Goal: Information Seeking & Learning: Compare options

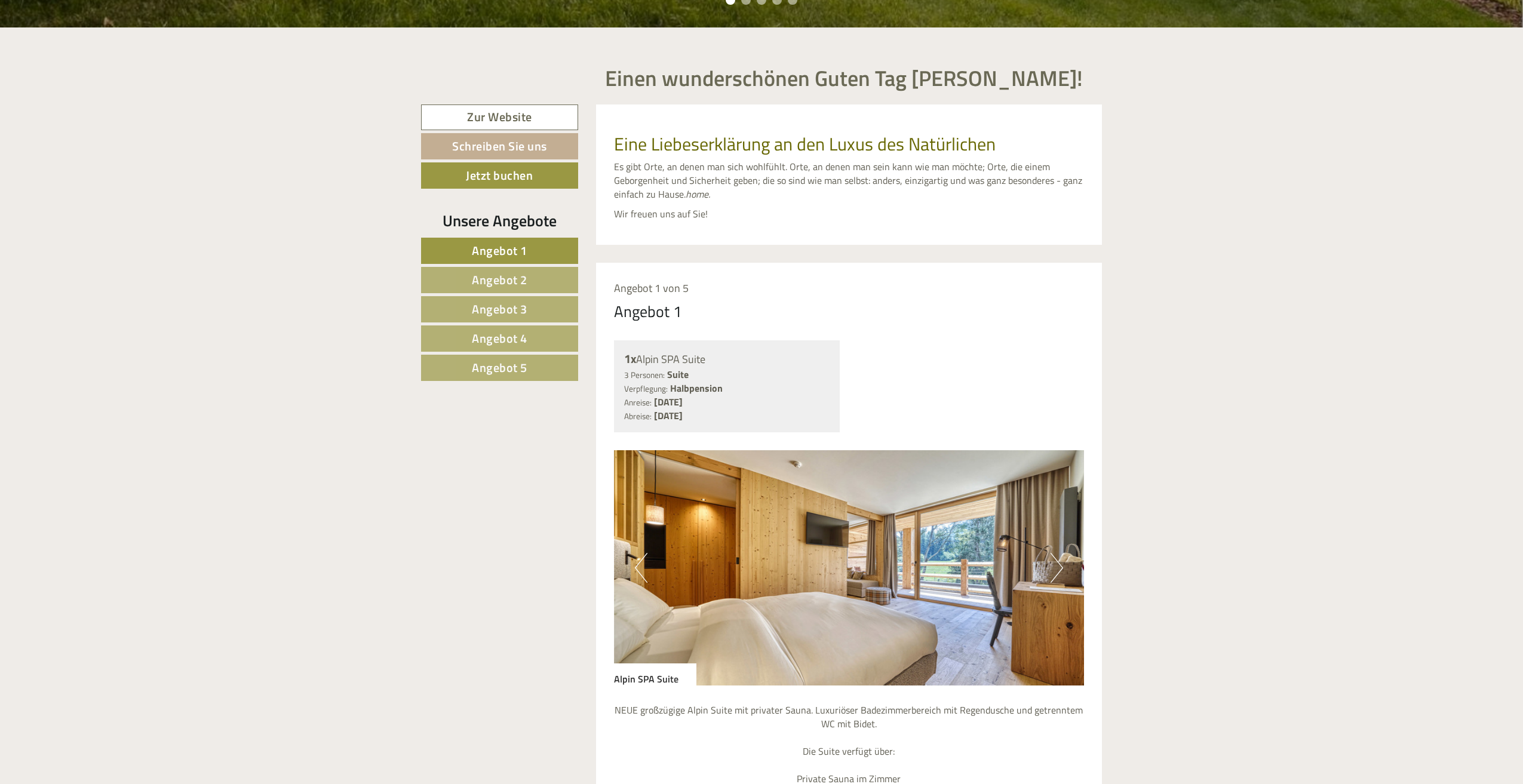
scroll to position [1194, 0]
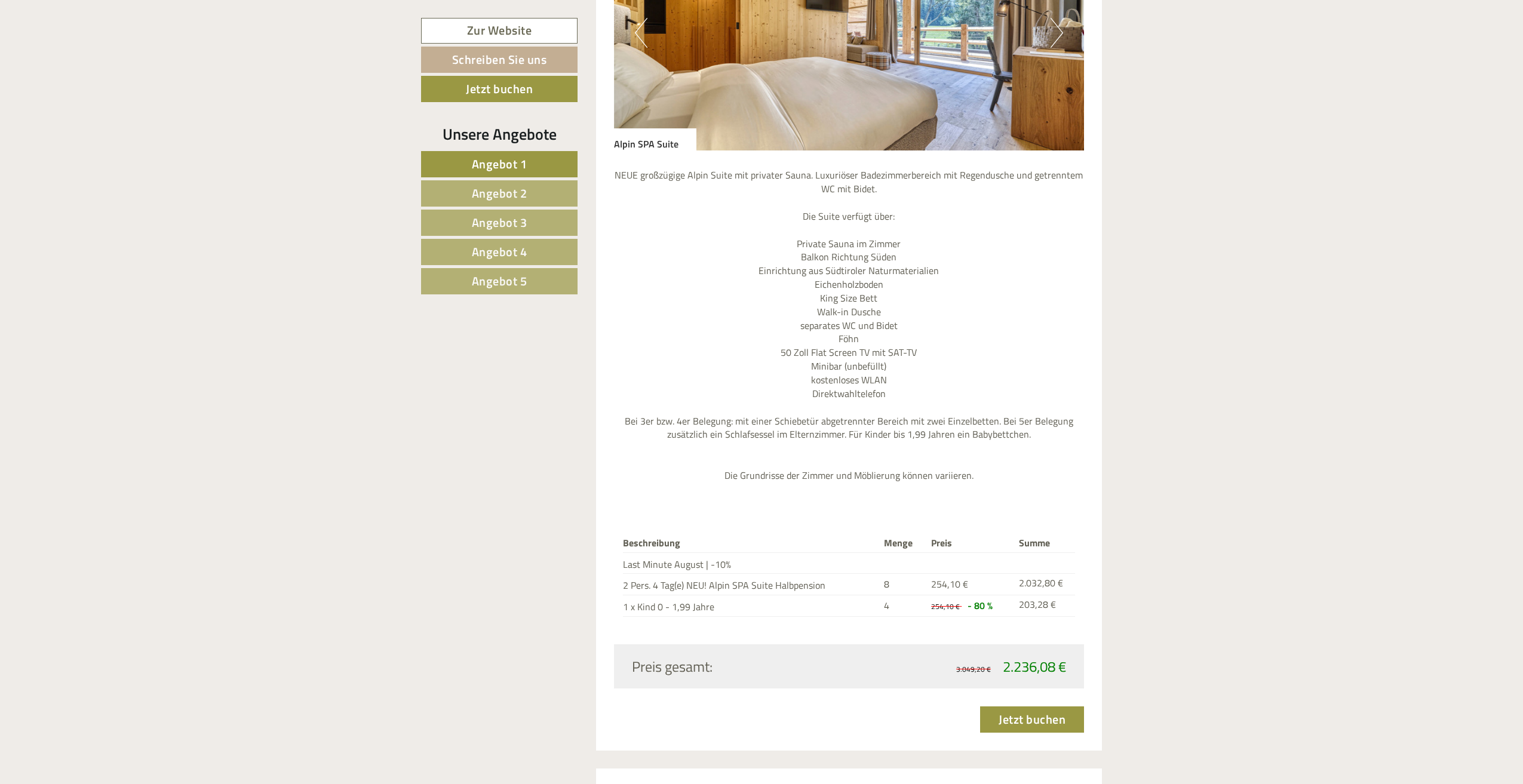
click at [531, 221] on link "Angebot 3" at bounding box center [500, 223] width 157 height 27
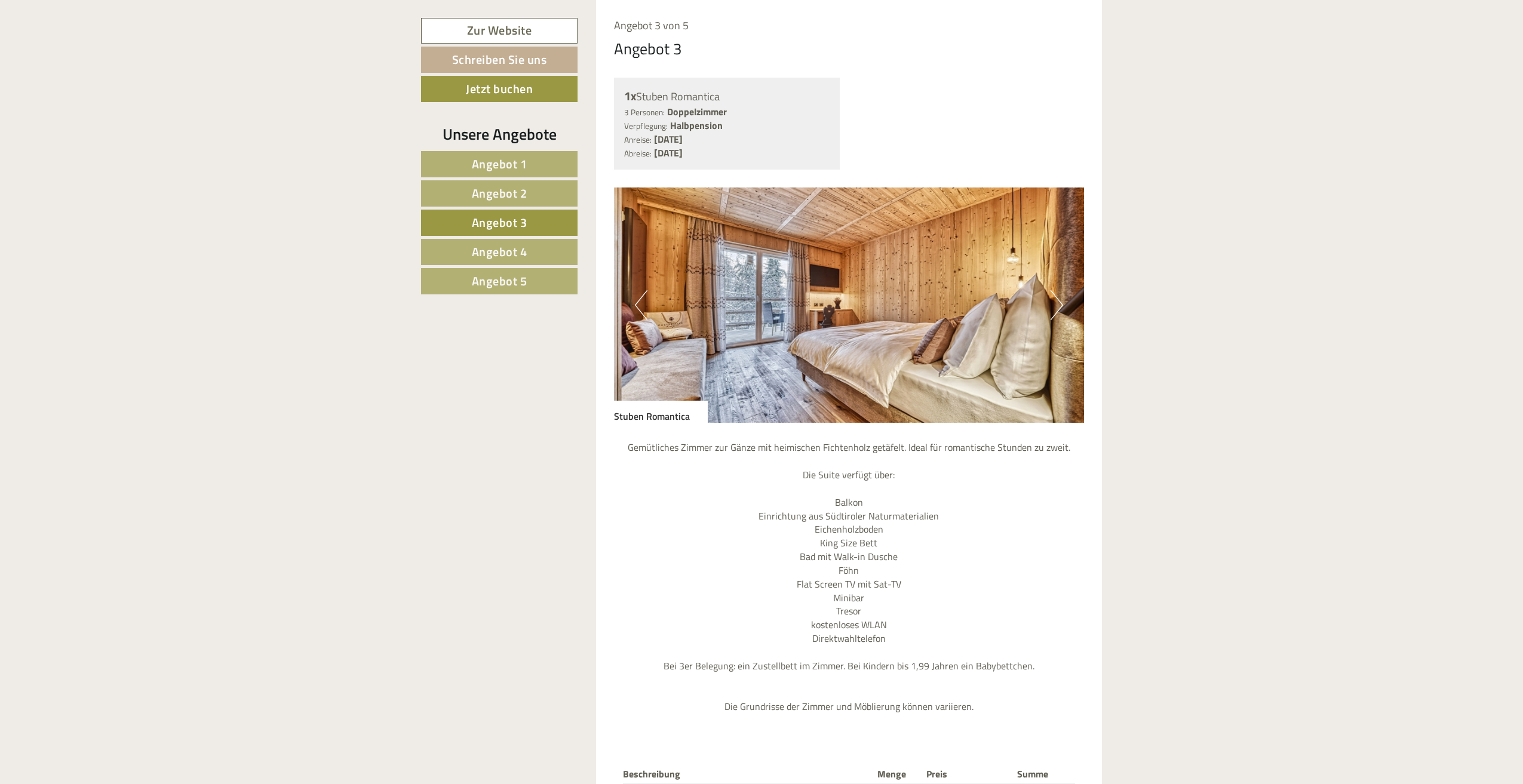
click at [509, 285] on span "Angebot 5" at bounding box center [499, 281] width 55 height 19
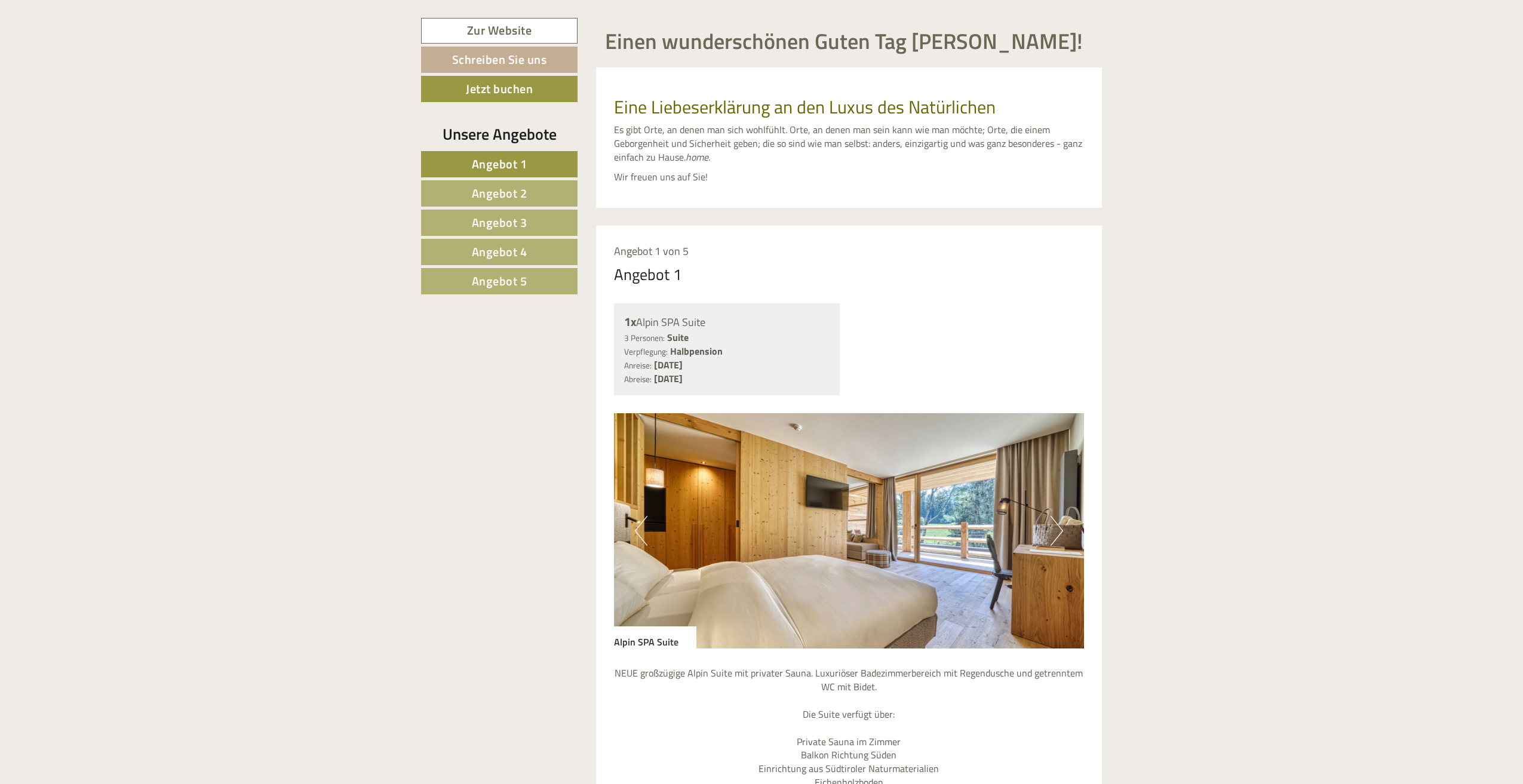
scroll to position [836, 0]
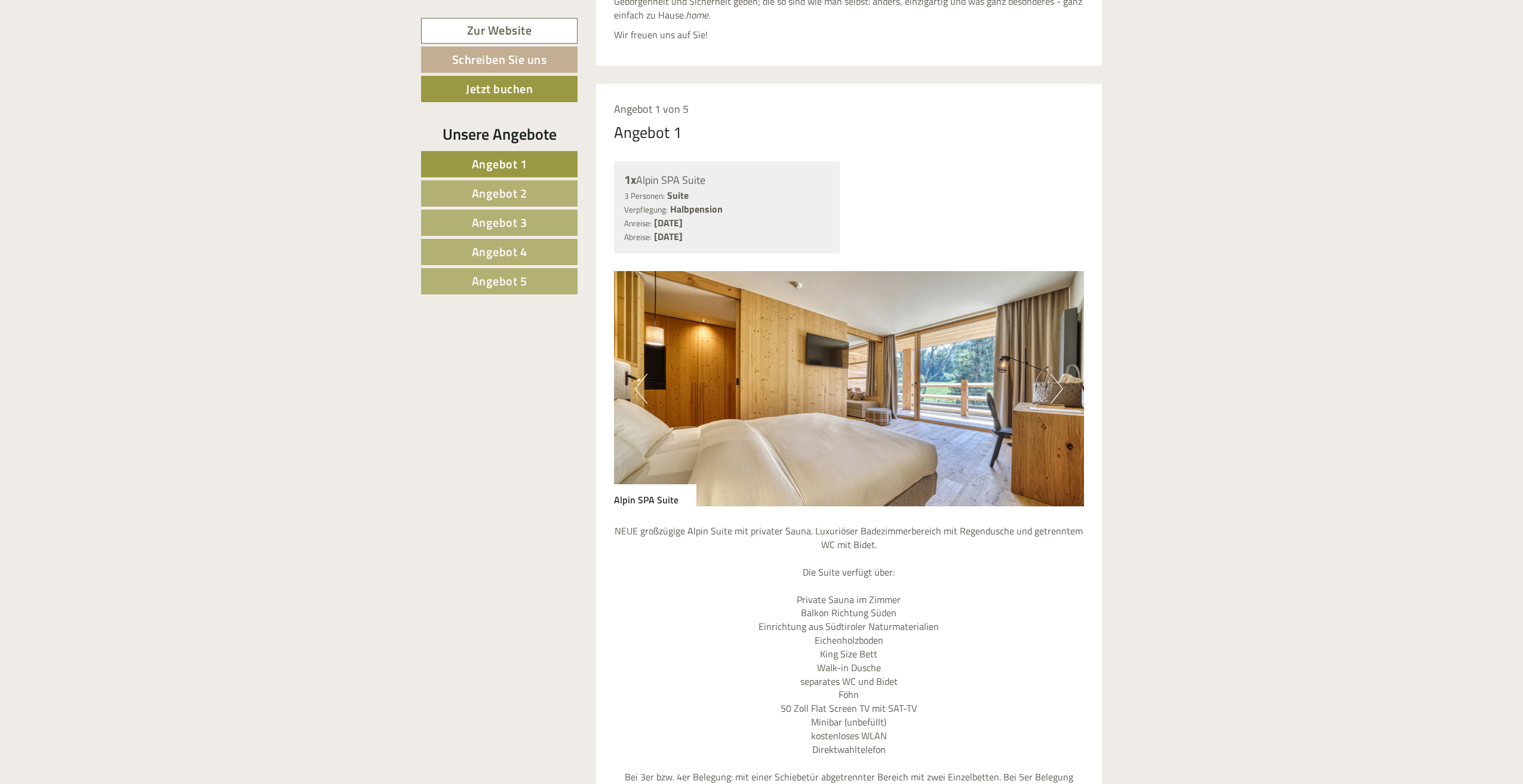
click at [522, 203] on link "Angebot 2" at bounding box center [500, 193] width 157 height 27
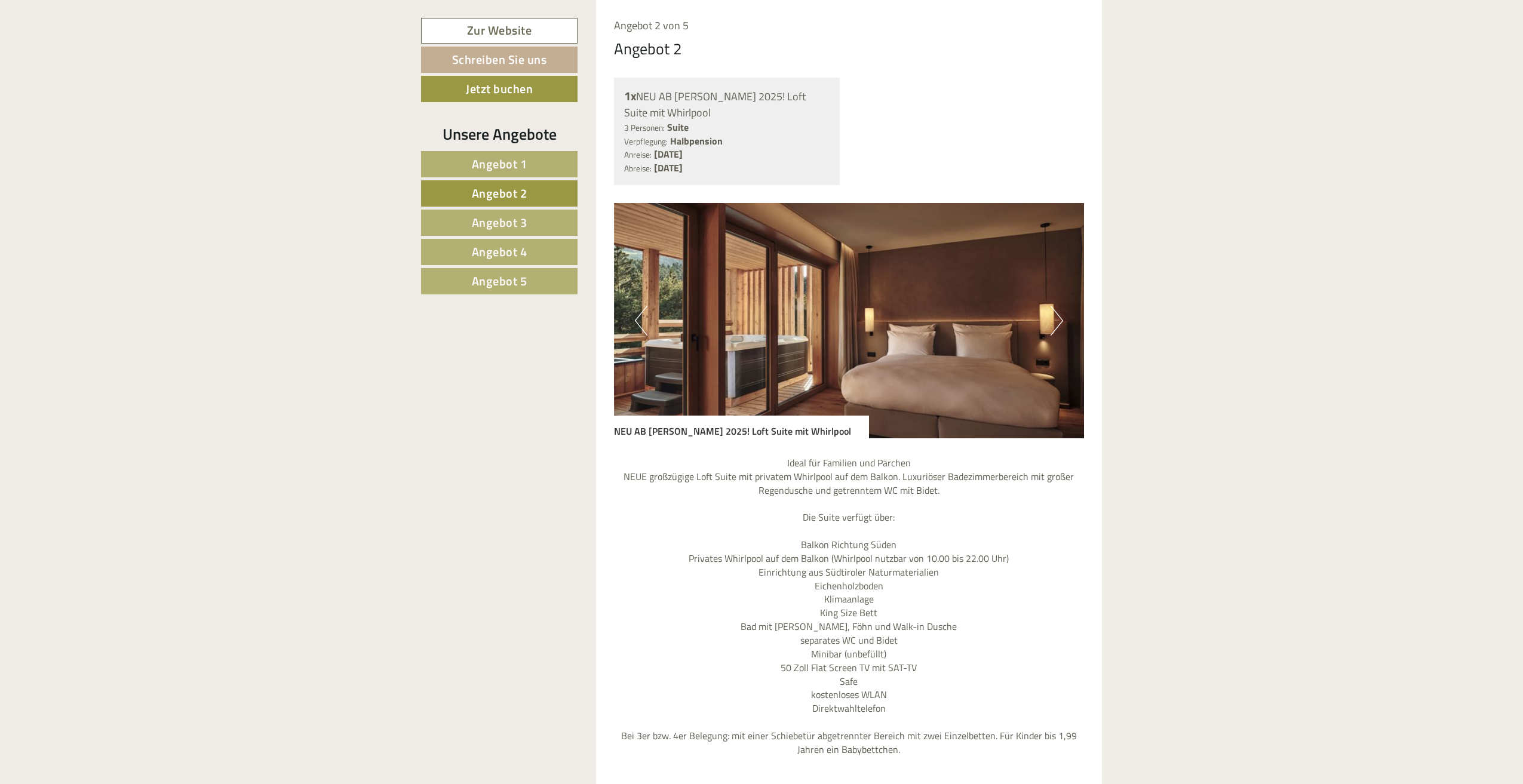
click at [524, 216] on span "Angebot 3" at bounding box center [499, 223] width 55 height 19
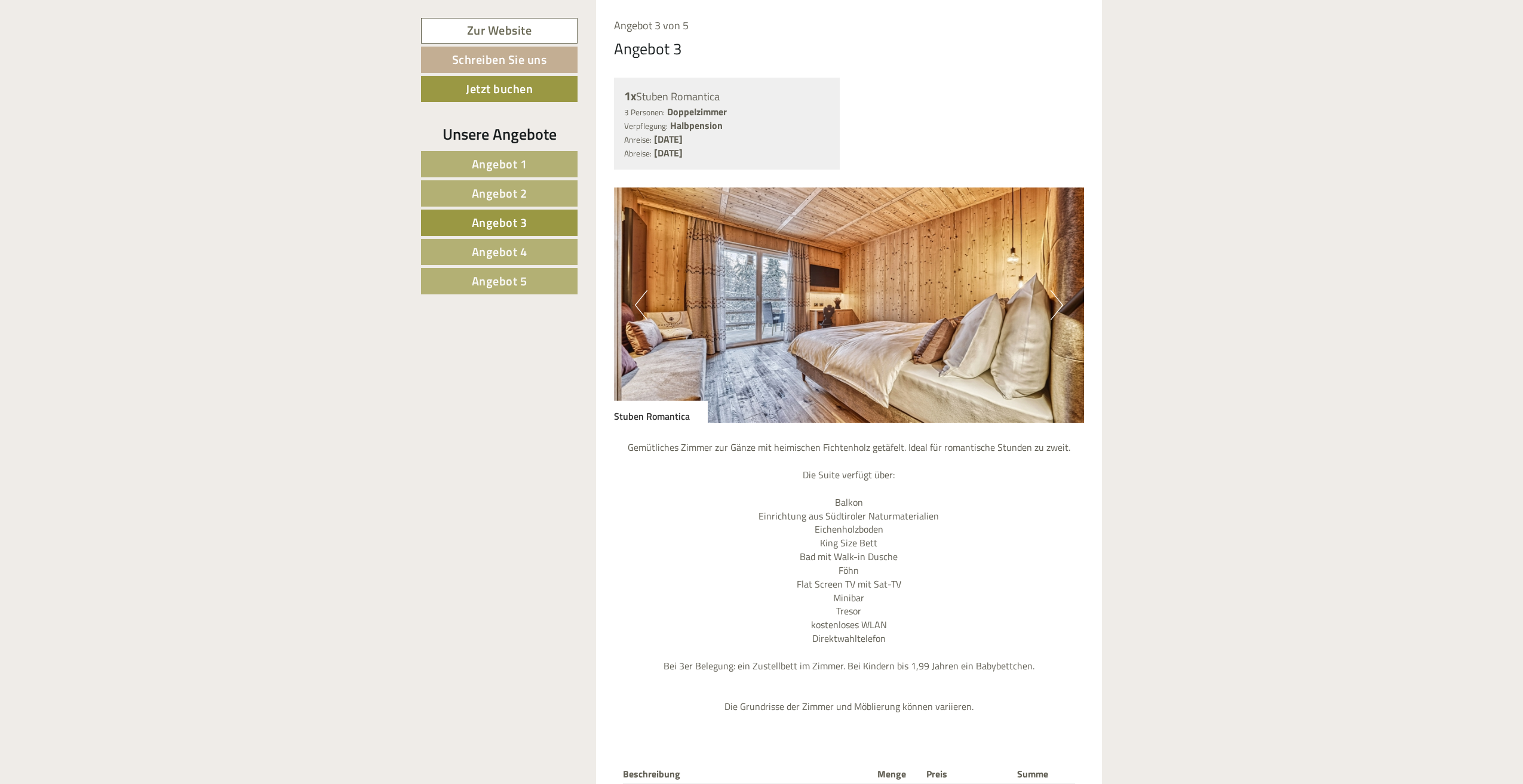
click at [519, 198] on span "Angebot 2" at bounding box center [499, 193] width 55 height 19
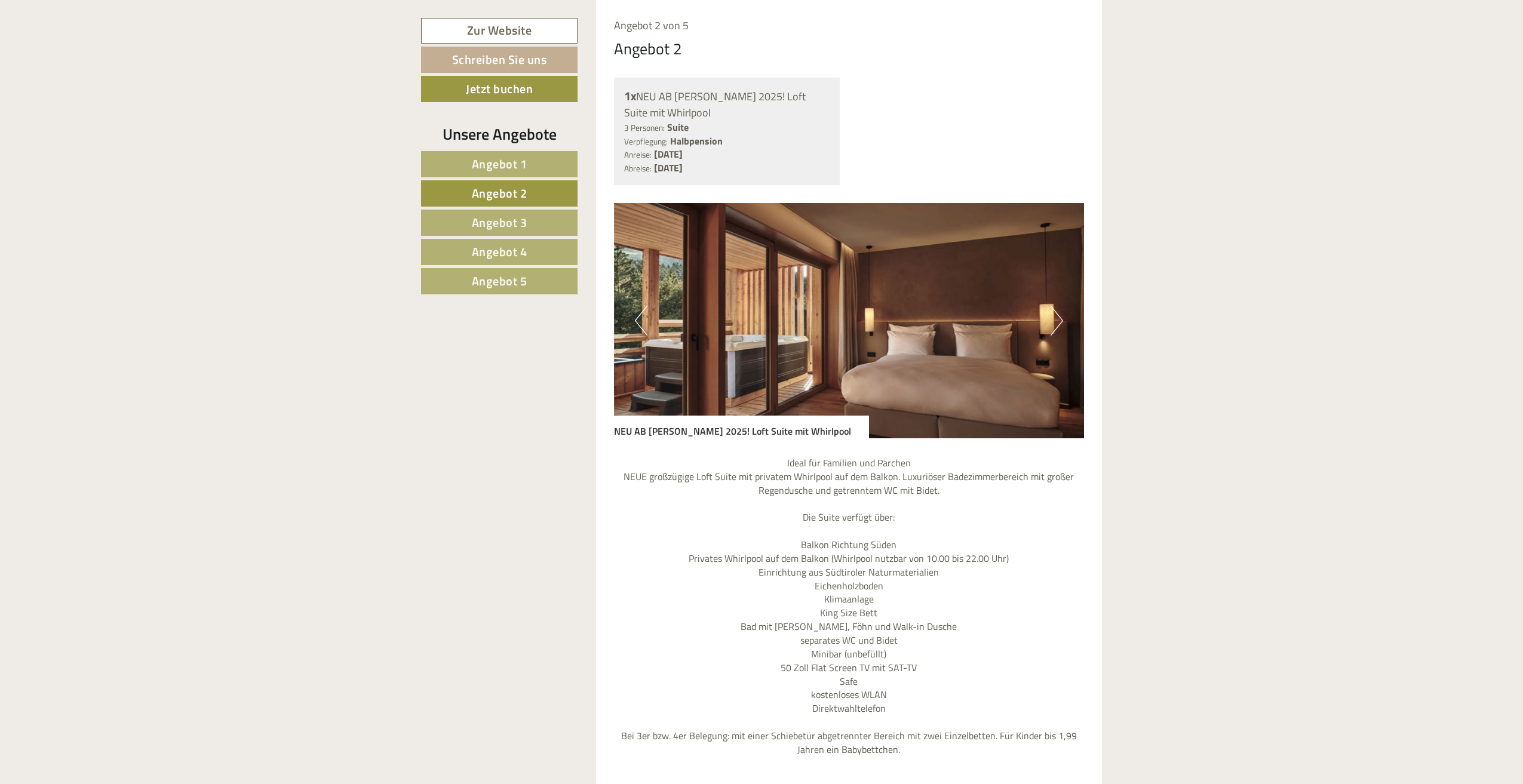
click at [513, 218] on span "Angebot 3" at bounding box center [499, 223] width 55 height 19
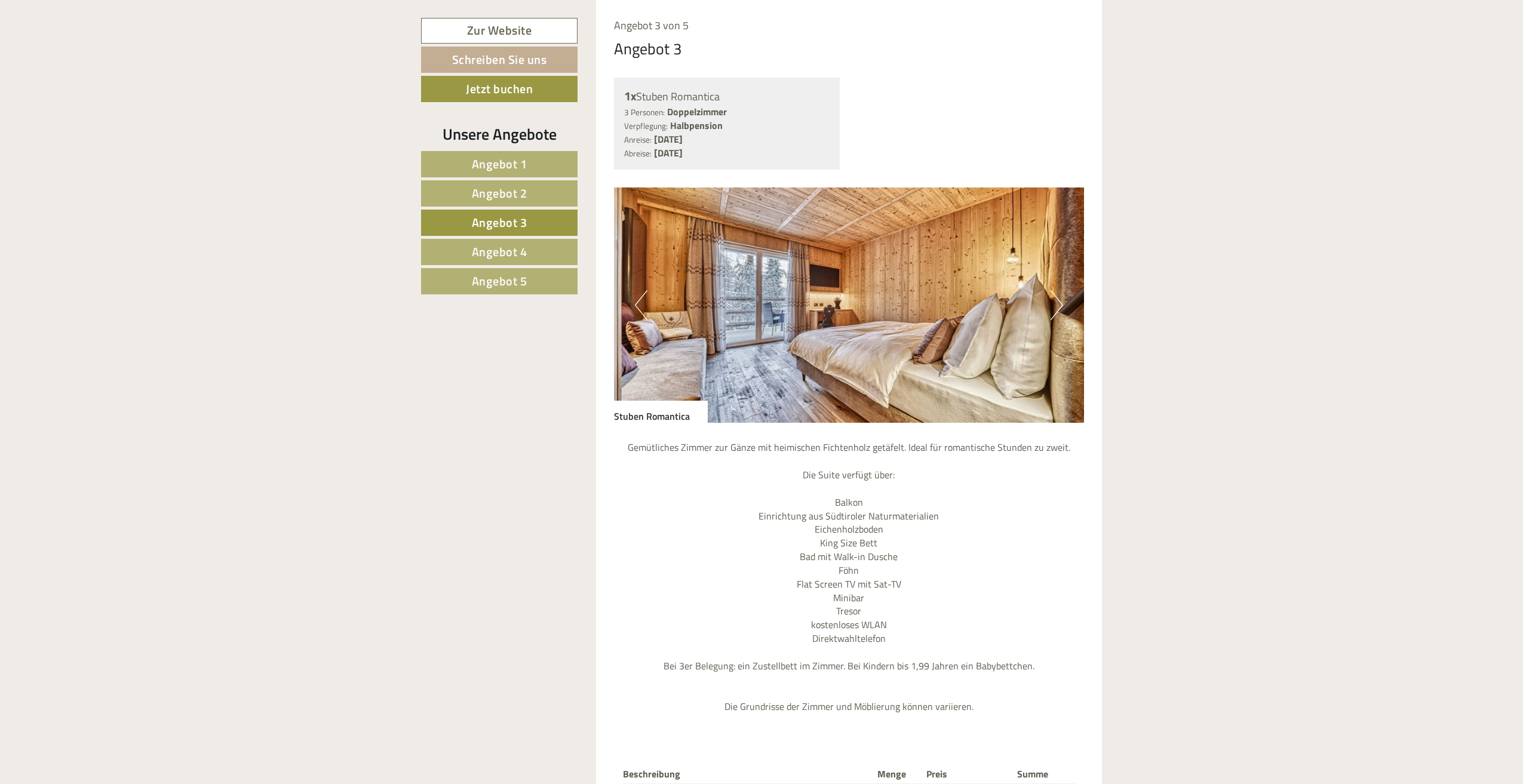
click at [517, 244] on span "Angebot 4" at bounding box center [499, 252] width 55 height 19
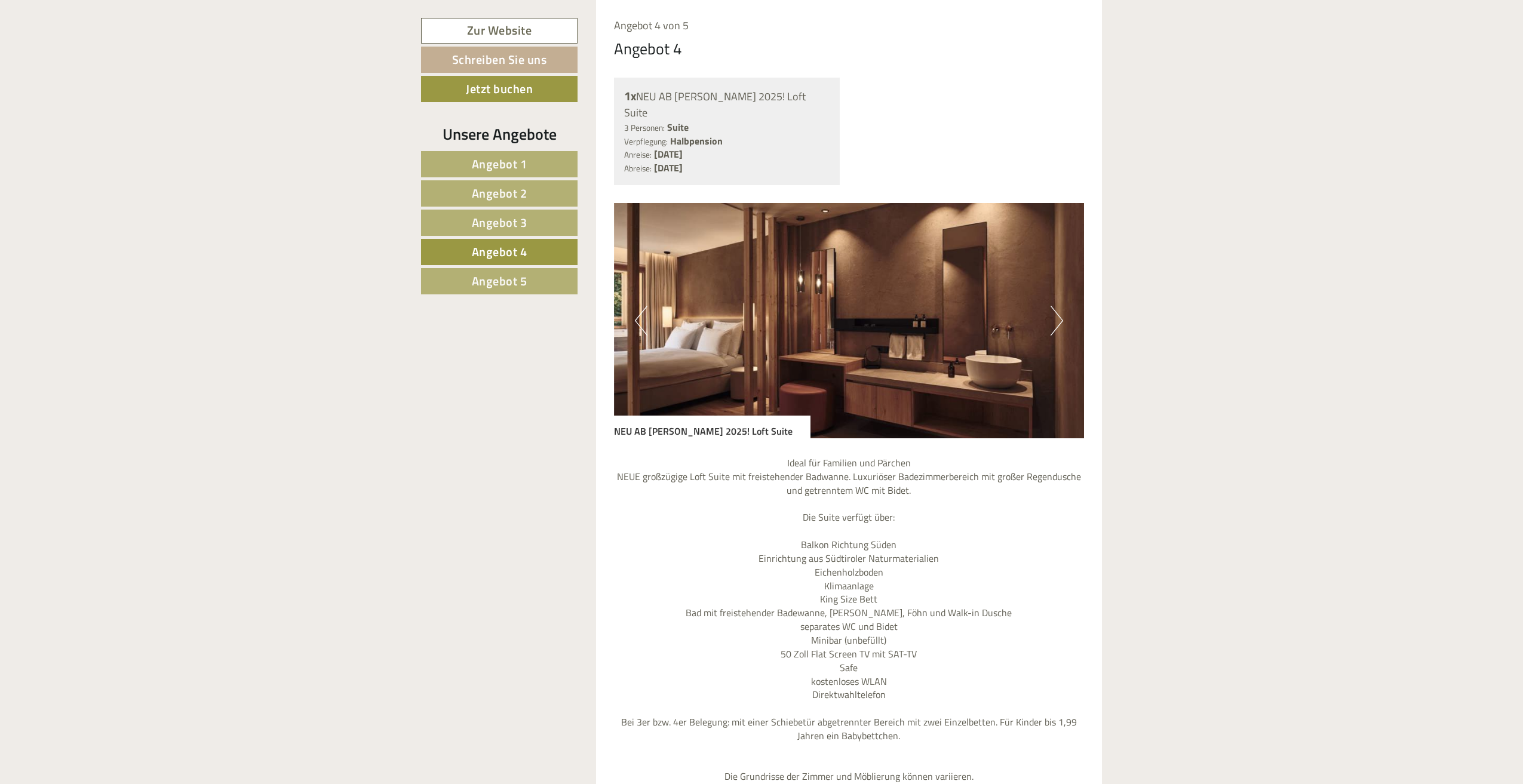
click at [515, 269] on link "Angebot 5" at bounding box center [500, 281] width 157 height 27
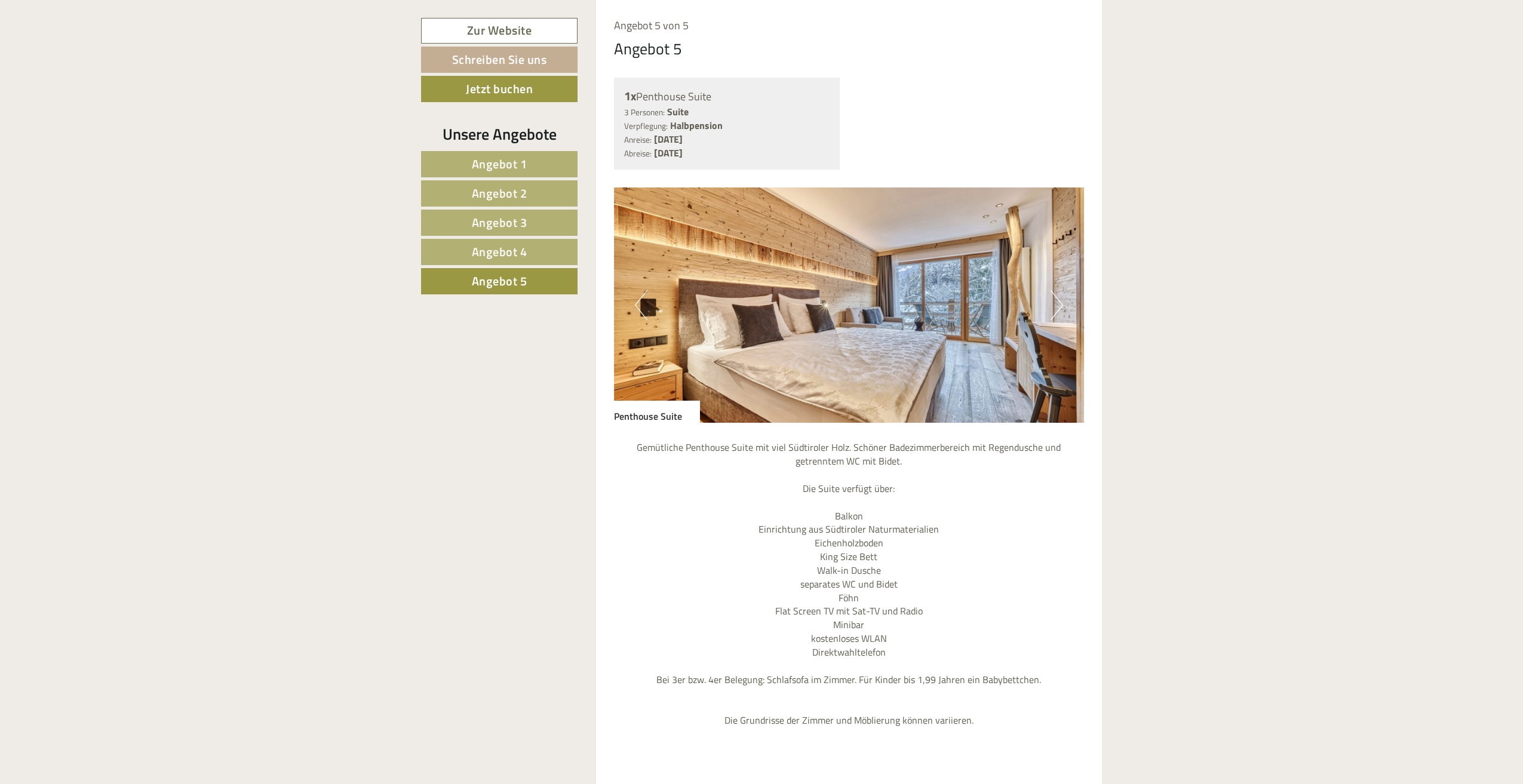
click at [515, 217] on span "Angebot 3" at bounding box center [499, 223] width 55 height 19
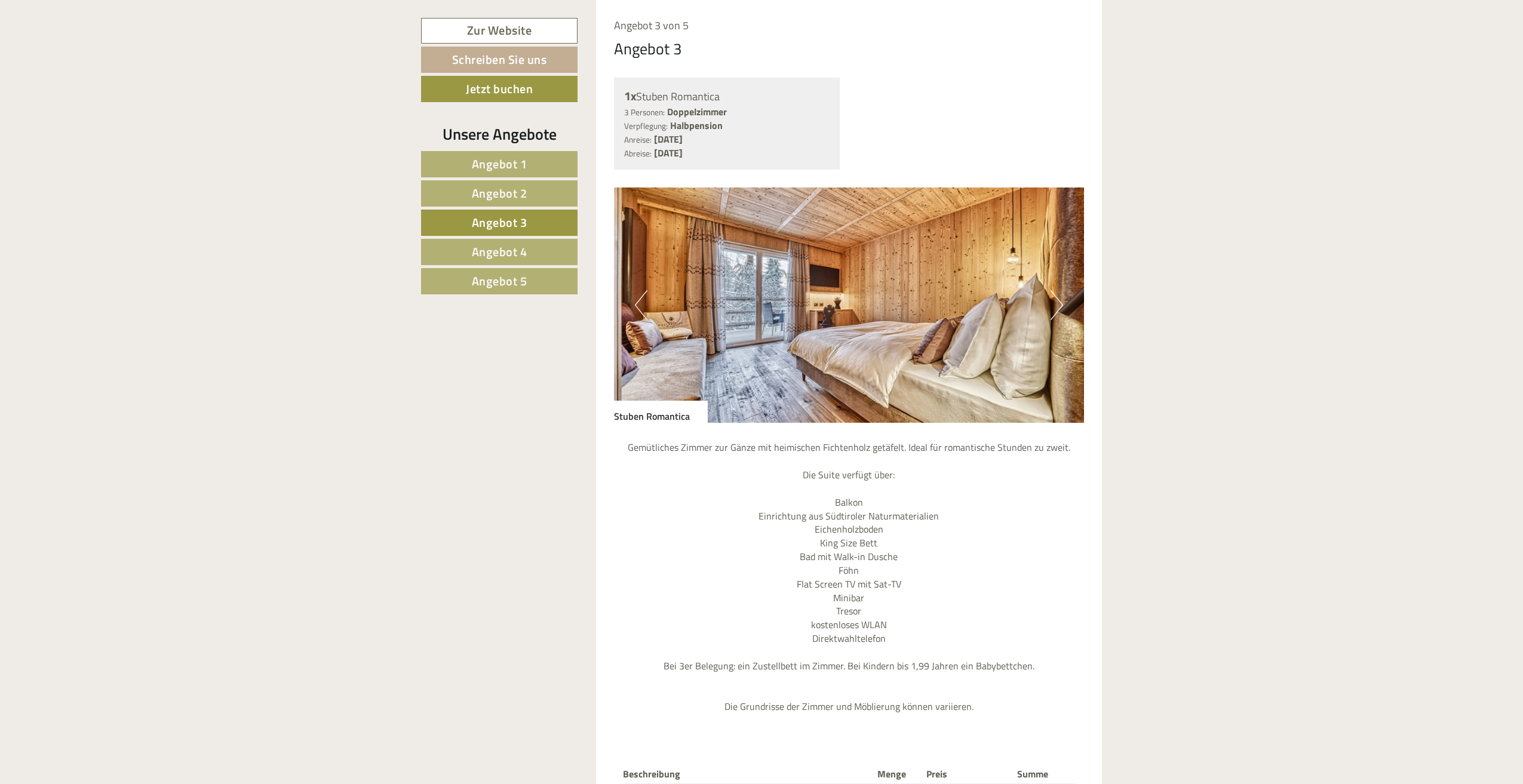
click at [525, 274] on span "Angebot 5" at bounding box center [499, 281] width 55 height 19
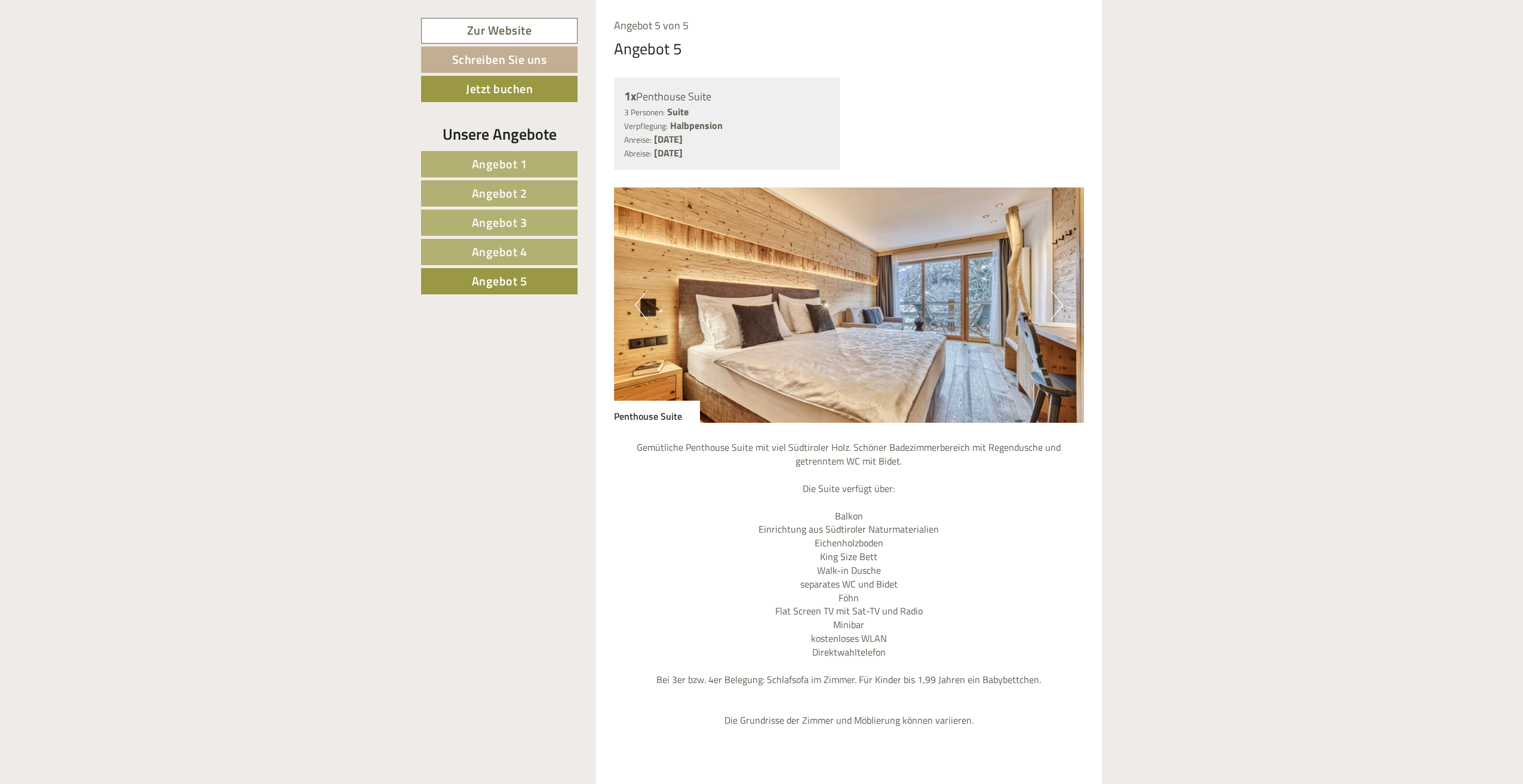
click at [516, 206] on nav "Angebot 1 Angebot 2 Angebot 3 Angebot 4 Angebot 5" at bounding box center [501, 222] width 160 height 143
click at [521, 226] on span "Angebot 3" at bounding box center [499, 223] width 55 height 19
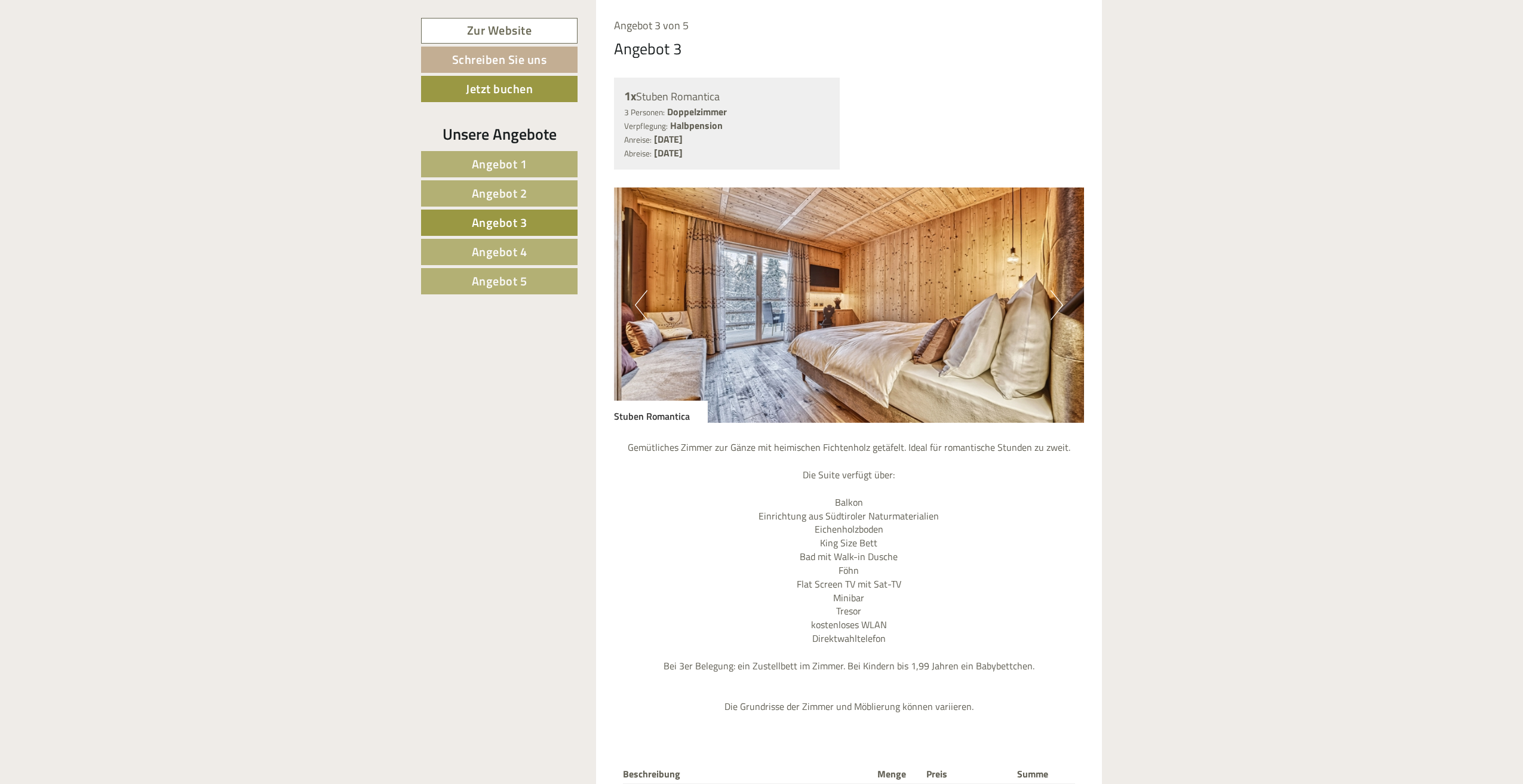
click at [520, 242] on span "Angebot 4" at bounding box center [499, 252] width 55 height 19
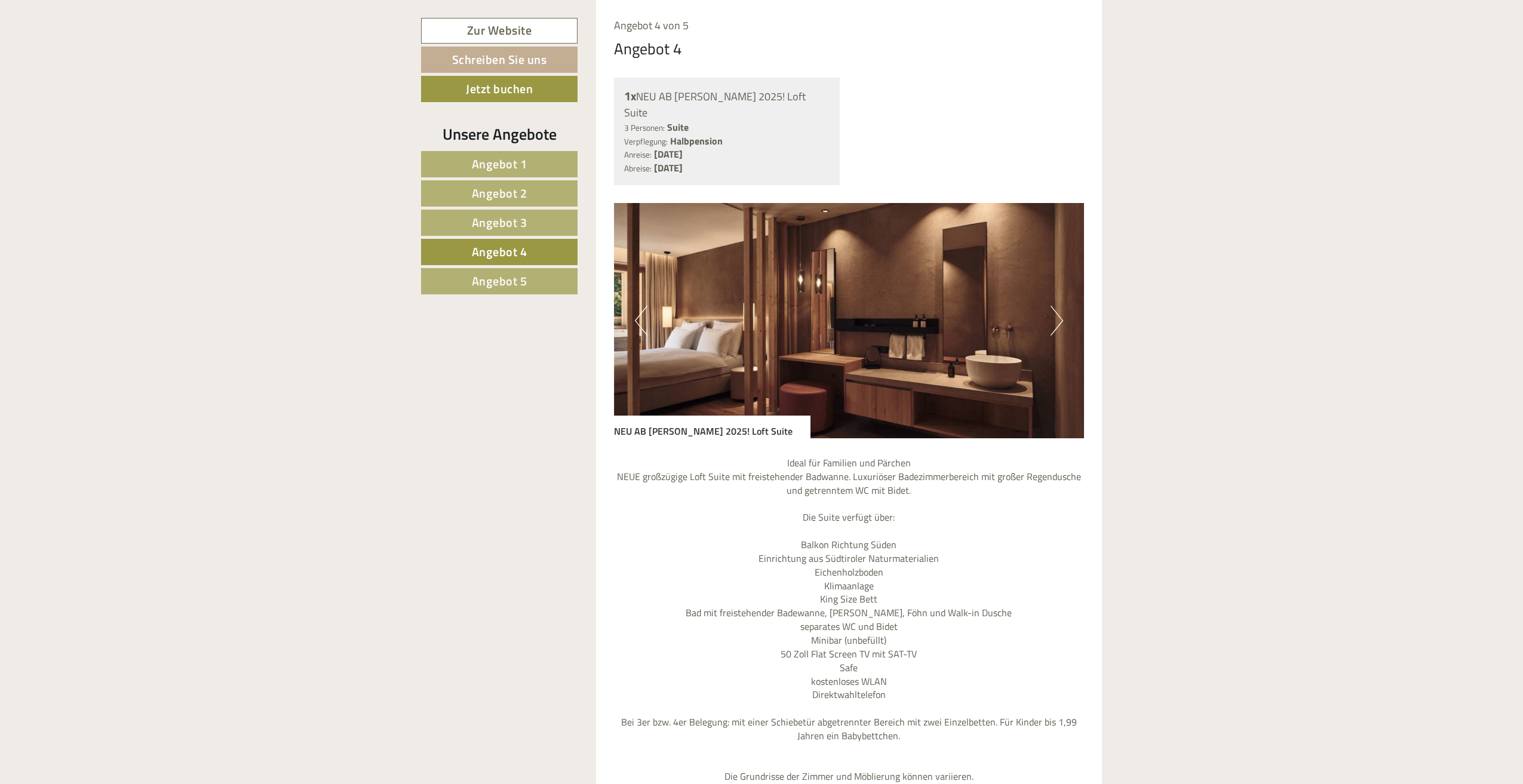
click at [515, 220] on span "Angebot 3" at bounding box center [499, 223] width 55 height 19
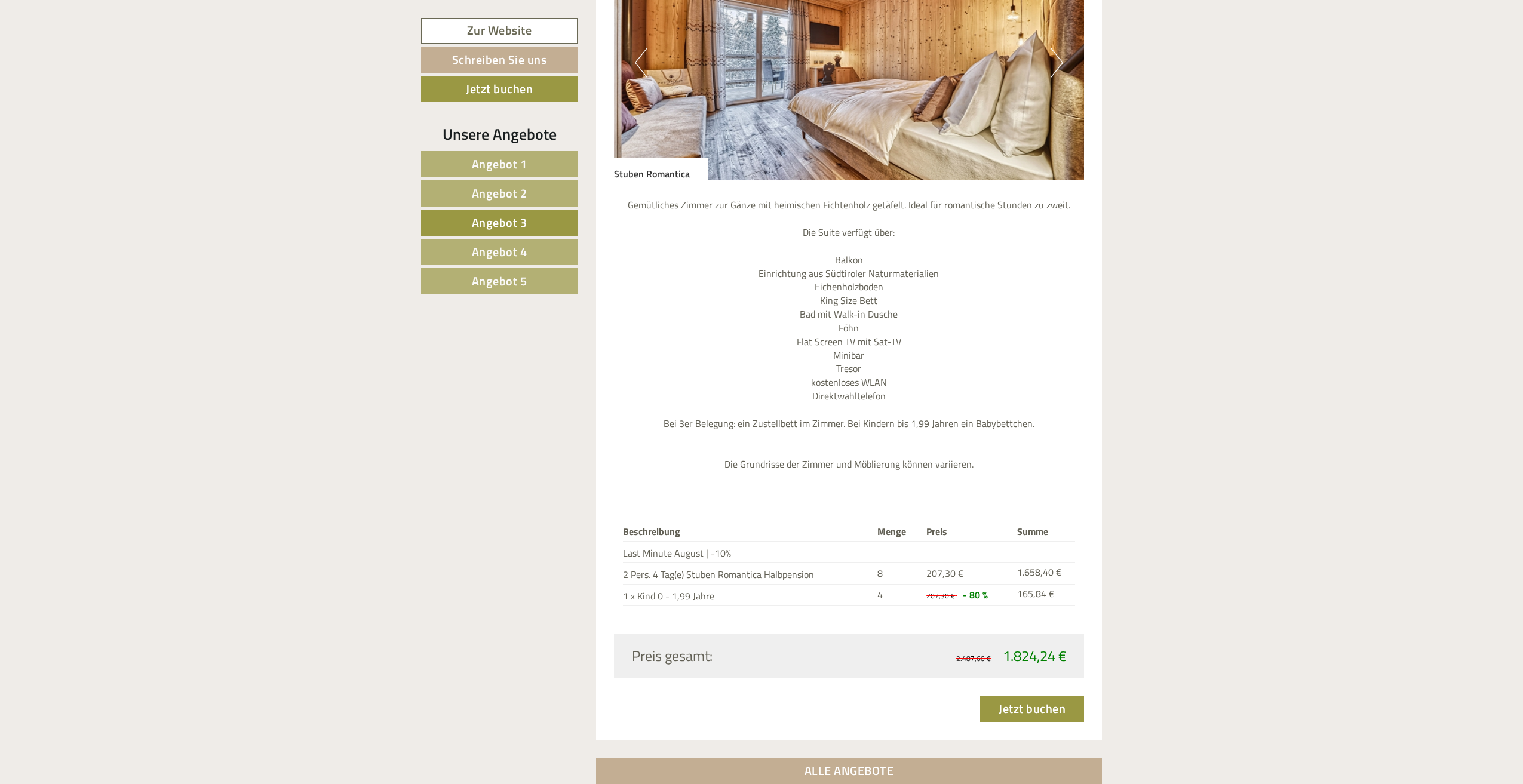
scroll to position [1397, 0]
